Goal: Browse casually

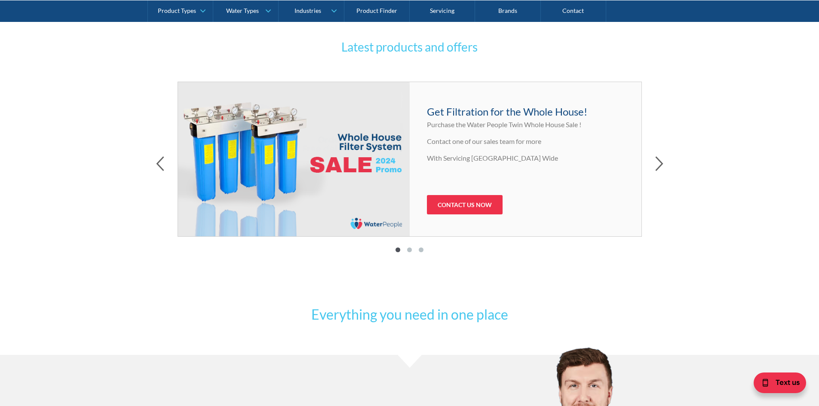
scroll to position [387, 0]
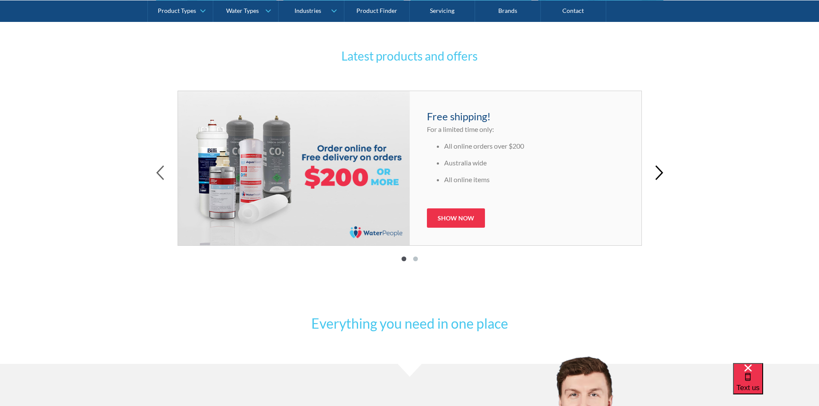
click at [657, 175] on icon "button" at bounding box center [659, 172] width 8 height 15
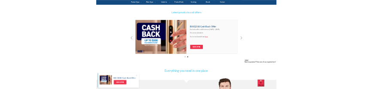
scroll to position [329, 0]
